Goal: Task Accomplishment & Management: Use online tool/utility

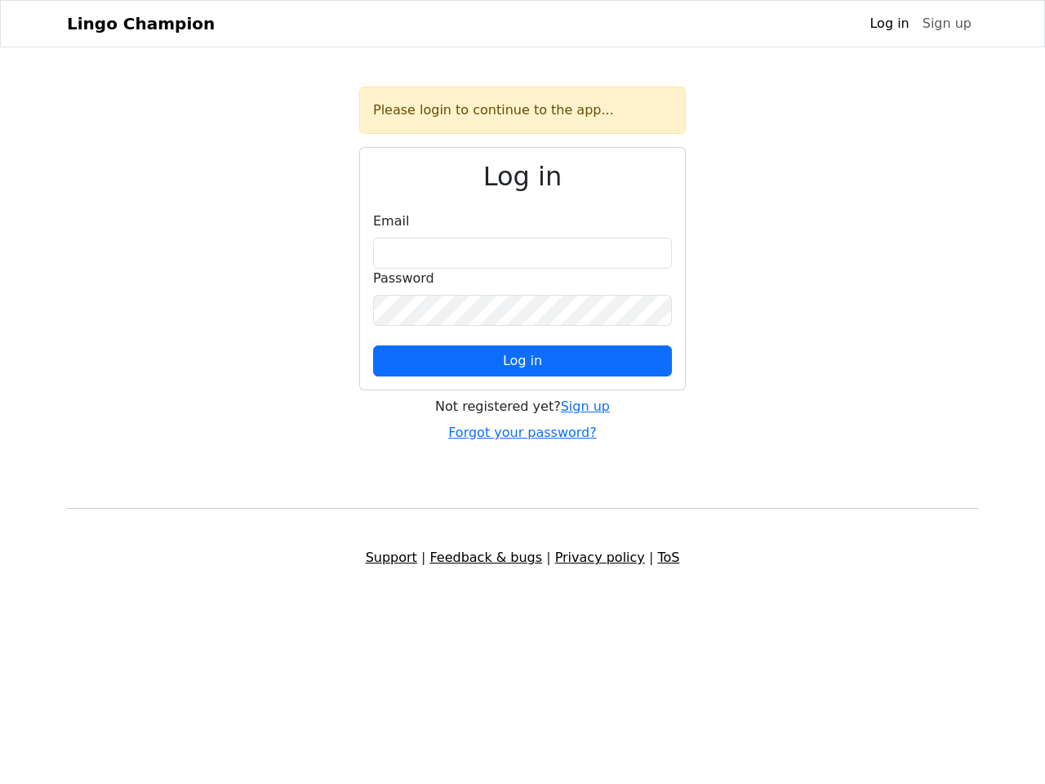
click at [523, 361] on span "Log in" at bounding box center [522, 361] width 39 height 16
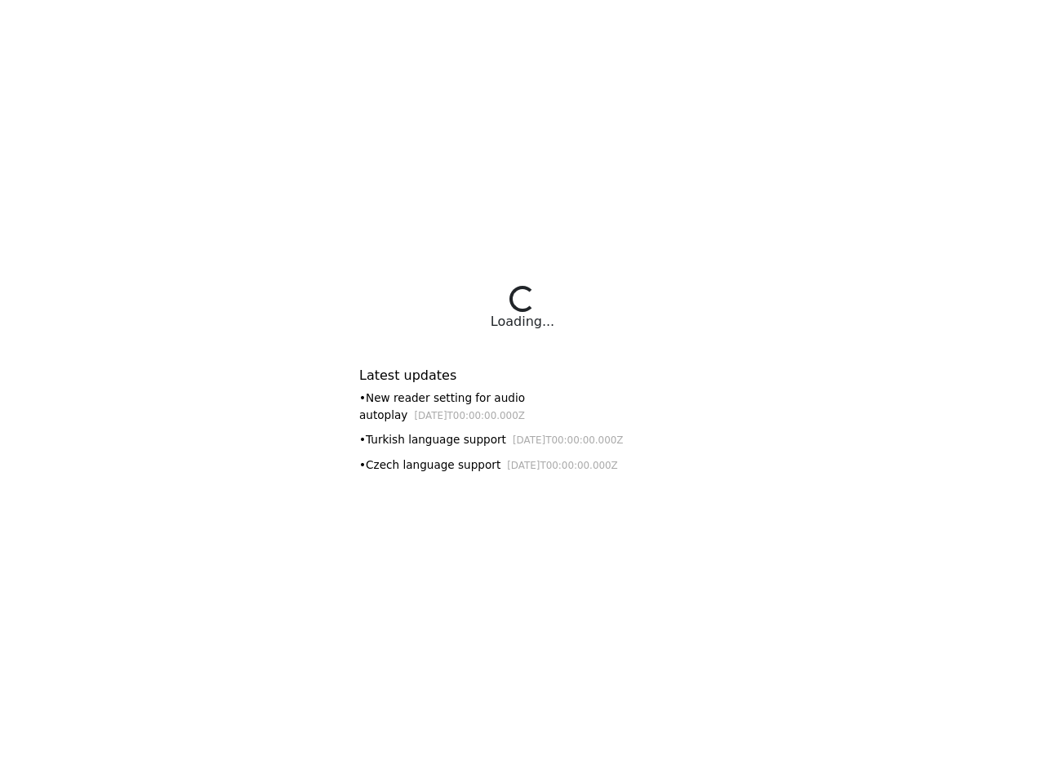
click at [523, 392] on div "Latest updates • New reader setting for audio autoplay 2025-09-07T00:00:00.000Z…" at bounding box center [522, 415] width 327 height 134
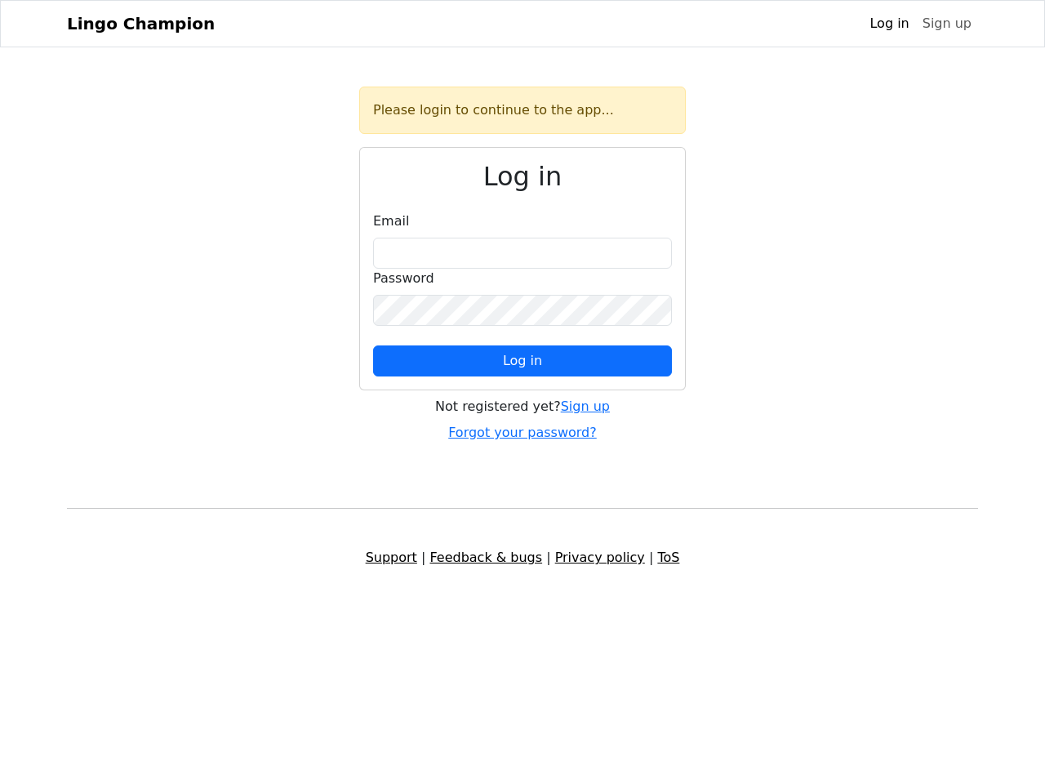
click at [523, 361] on span "Log in" at bounding box center [522, 361] width 39 height 16
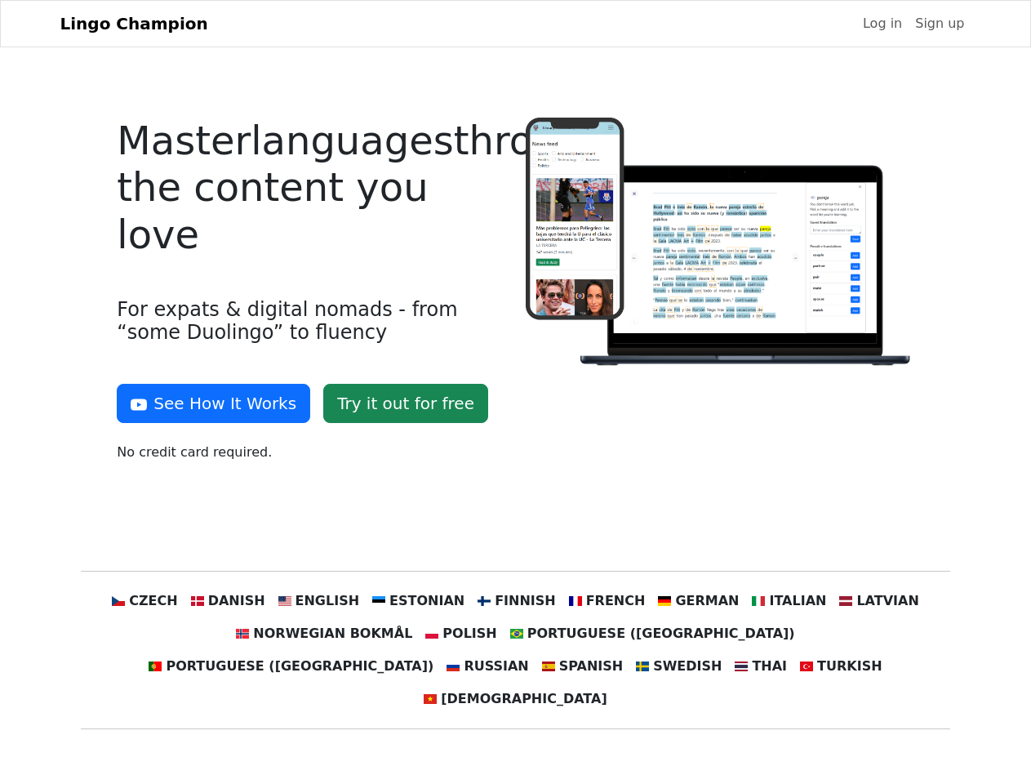
click at [516, 392] on div at bounding box center [720, 297] width 408 height 358
click at [207, 403] on button "See How It Works" at bounding box center [213, 403] width 193 height 39
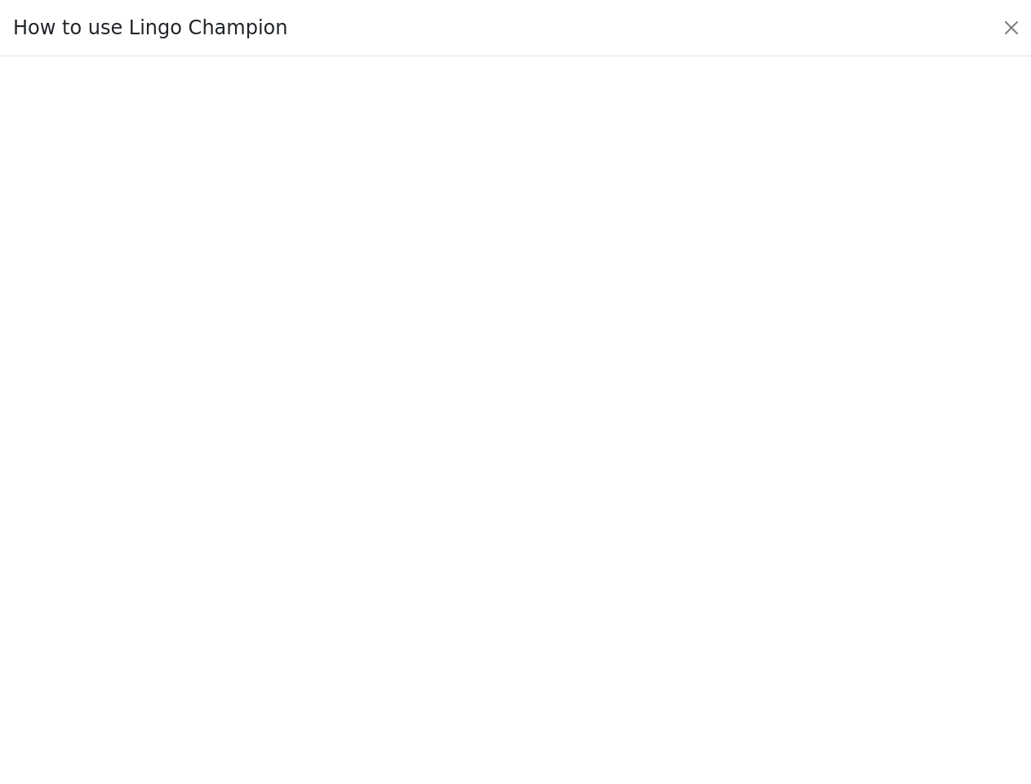
click at [176, 601] on div at bounding box center [515, 419] width 954 height 565
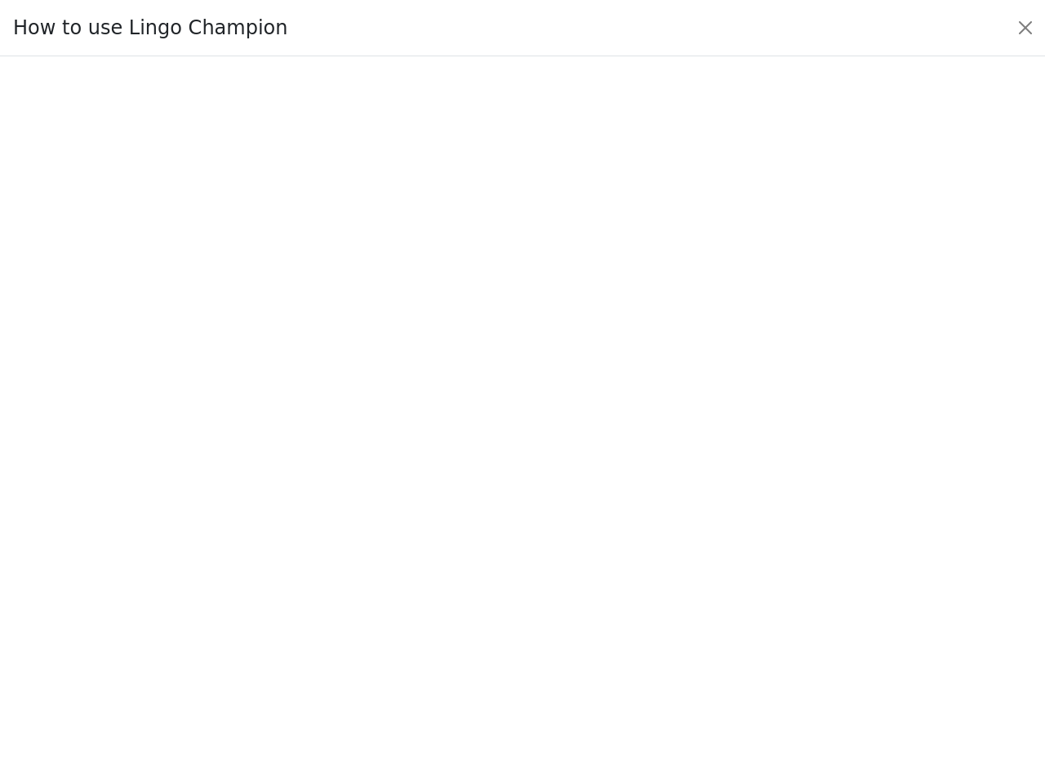
click at [252, 601] on div at bounding box center [522, 420] width 968 height 573
click at [335, 601] on div at bounding box center [522, 420] width 968 height 573
click at [425, 601] on div at bounding box center [522, 420] width 968 height 573
click at [514, 601] on div at bounding box center [522, 420] width 968 height 573
click at [596, 601] on div at bounding box center [522, 420] width 968 height 573
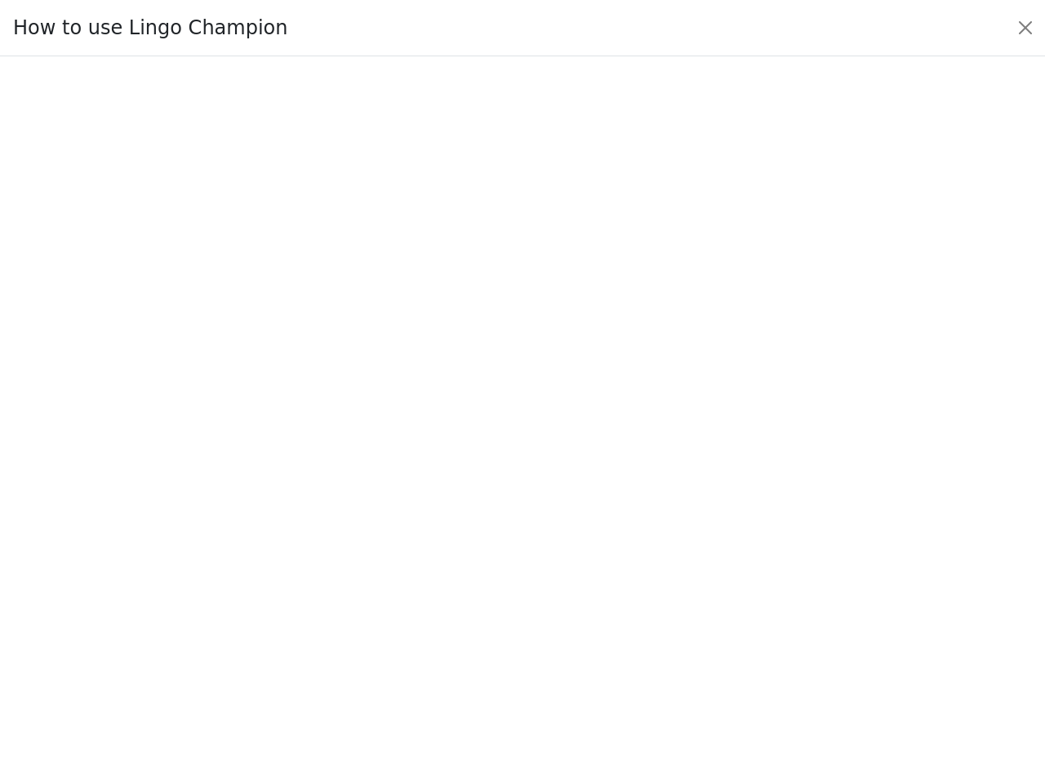
click at [680, 601] on div at bounding box center [522, 420] width 968 height 573
click at [764, 601] on div at bounding box center [522, 420] width 968 height 573
